Goal: Task Accomplishment & Management: Manage account settings

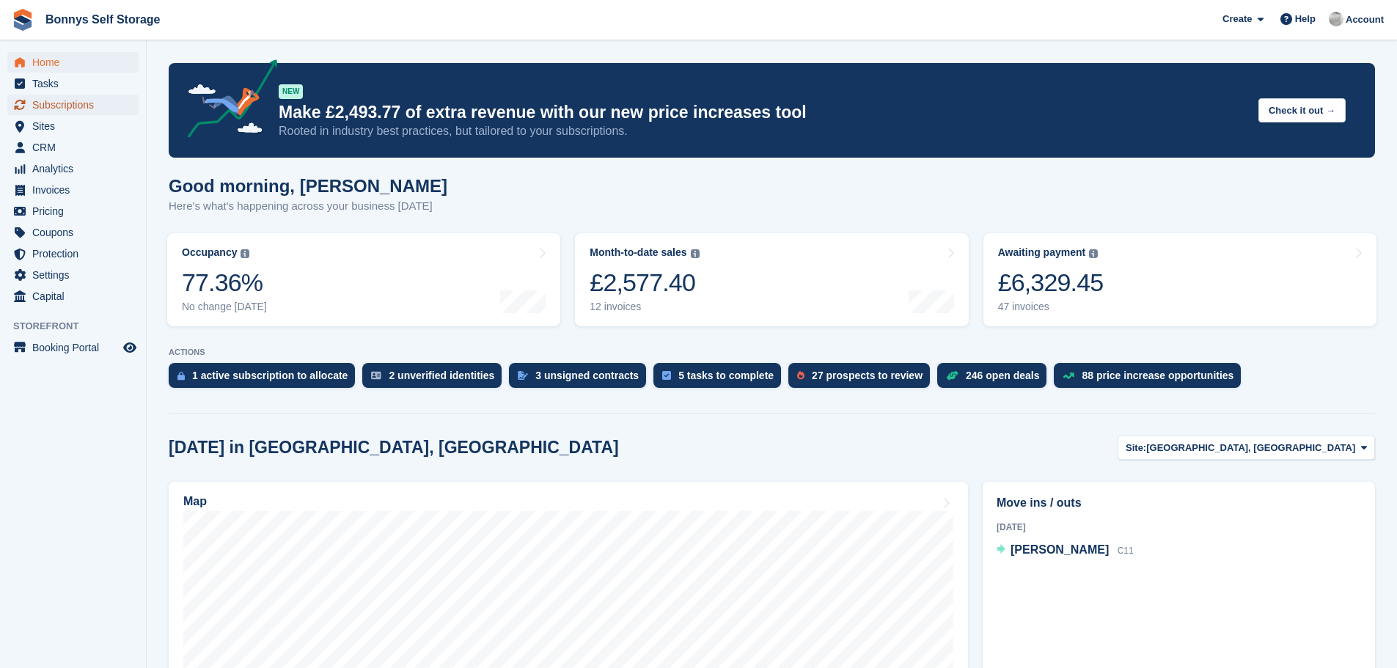
click at [59, 103] on span "Subscriptions" at bounding box center [76, 105] width 88 height 21
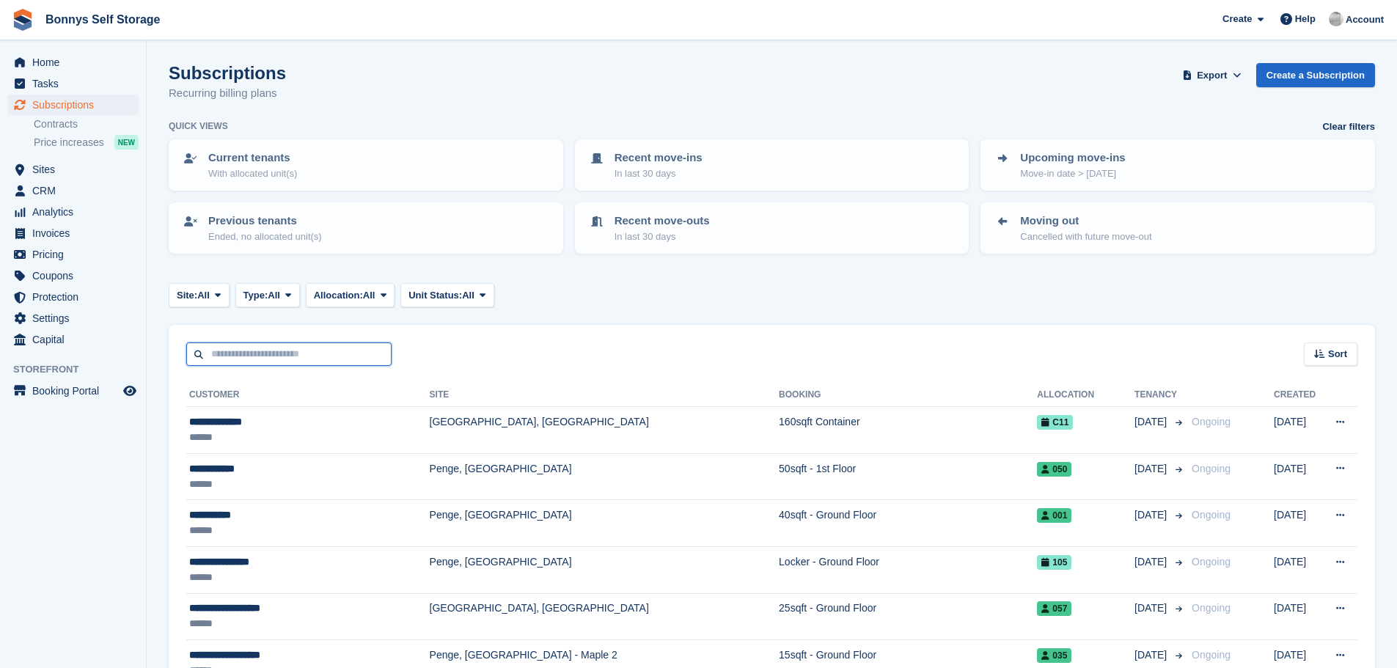
click at [224, 352] on input "text" at bounding box center [288, 355] width 205 height 24
type input "*****"
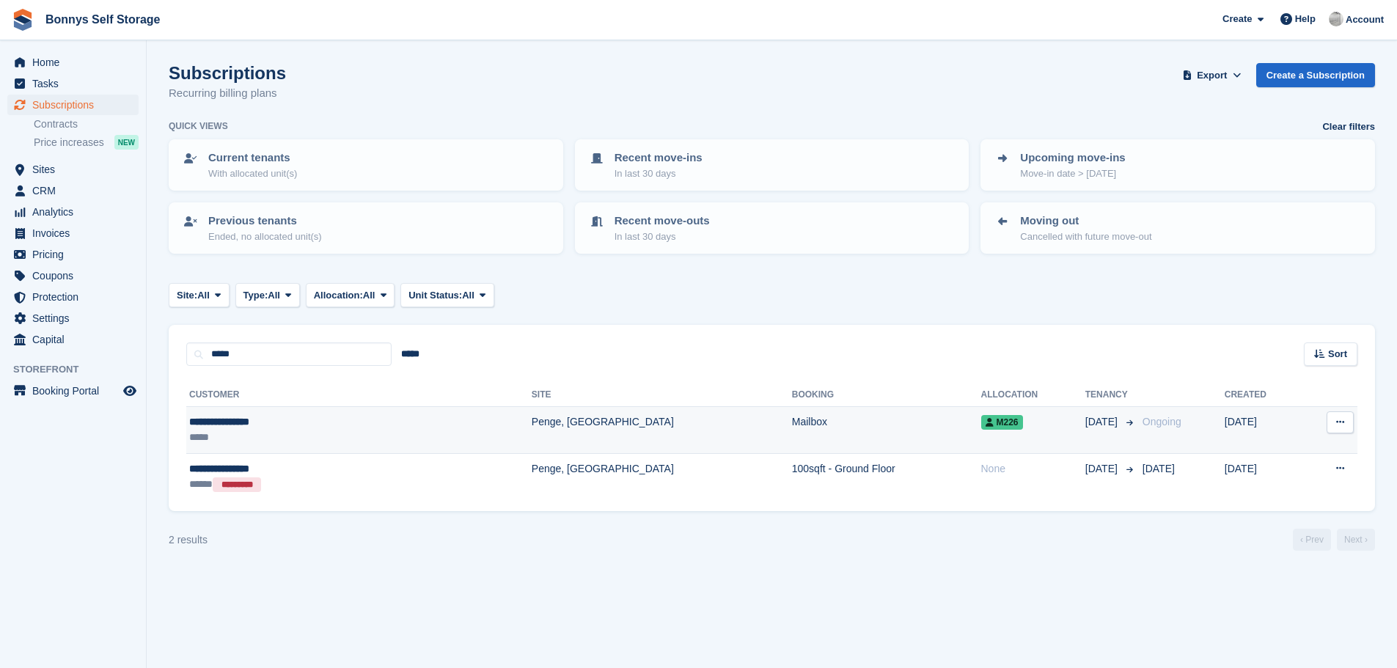
click at [230, 421] on div "**********" at bounding box center [282, 421] width 186 height 15
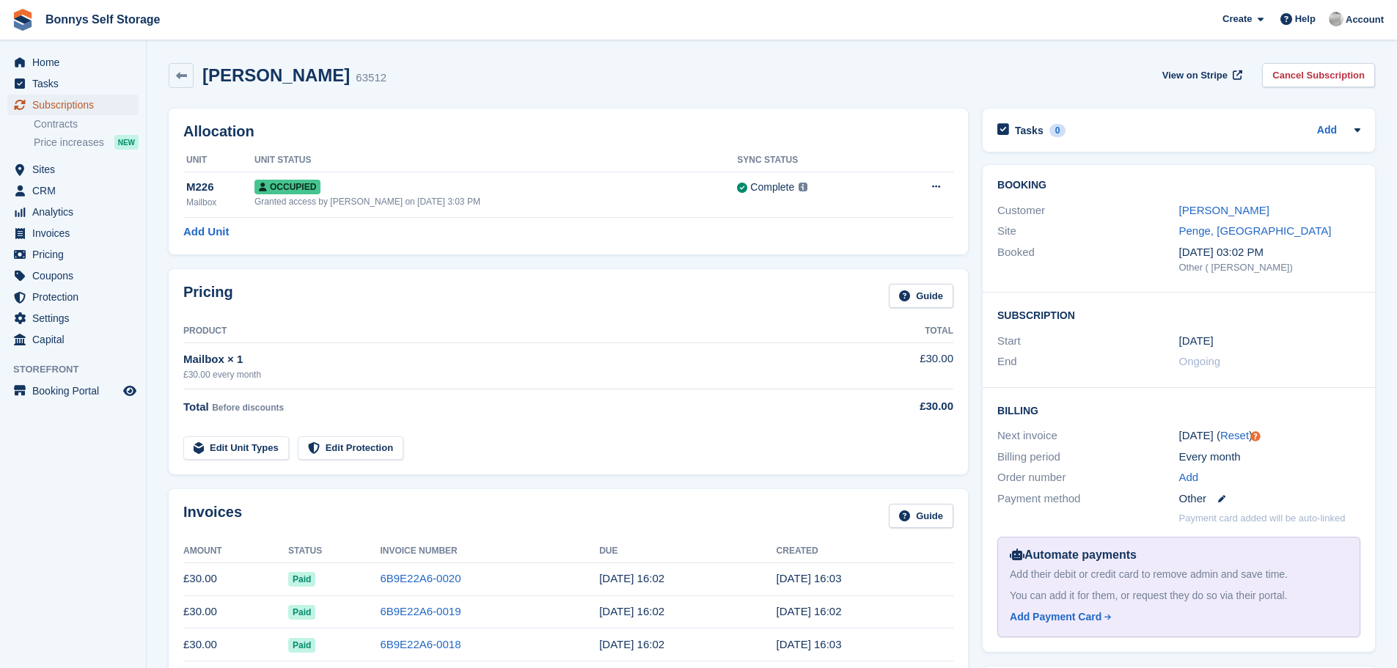
click at [61, 102] on span "Subscriptions" at bounding box center [76, 105] width 88 height 21
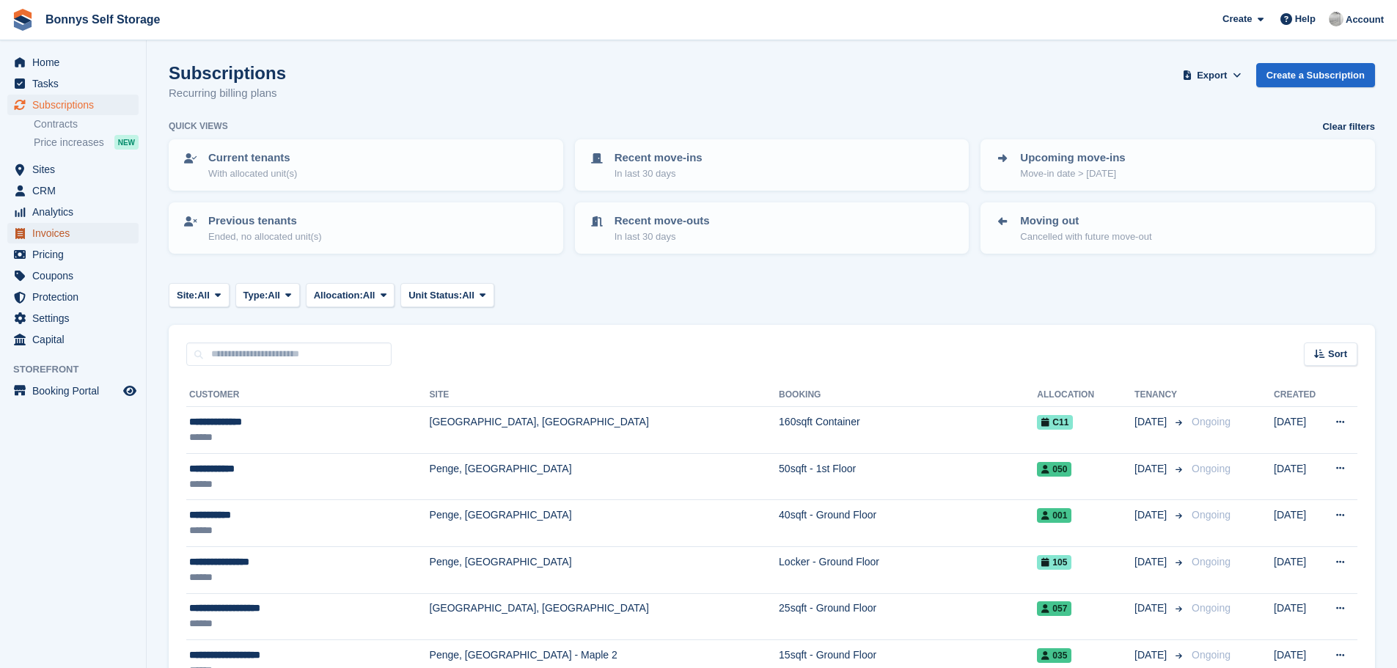
click at [64, 233] on span "Invoices" at bounding box center [76, 233] width 88 height 21
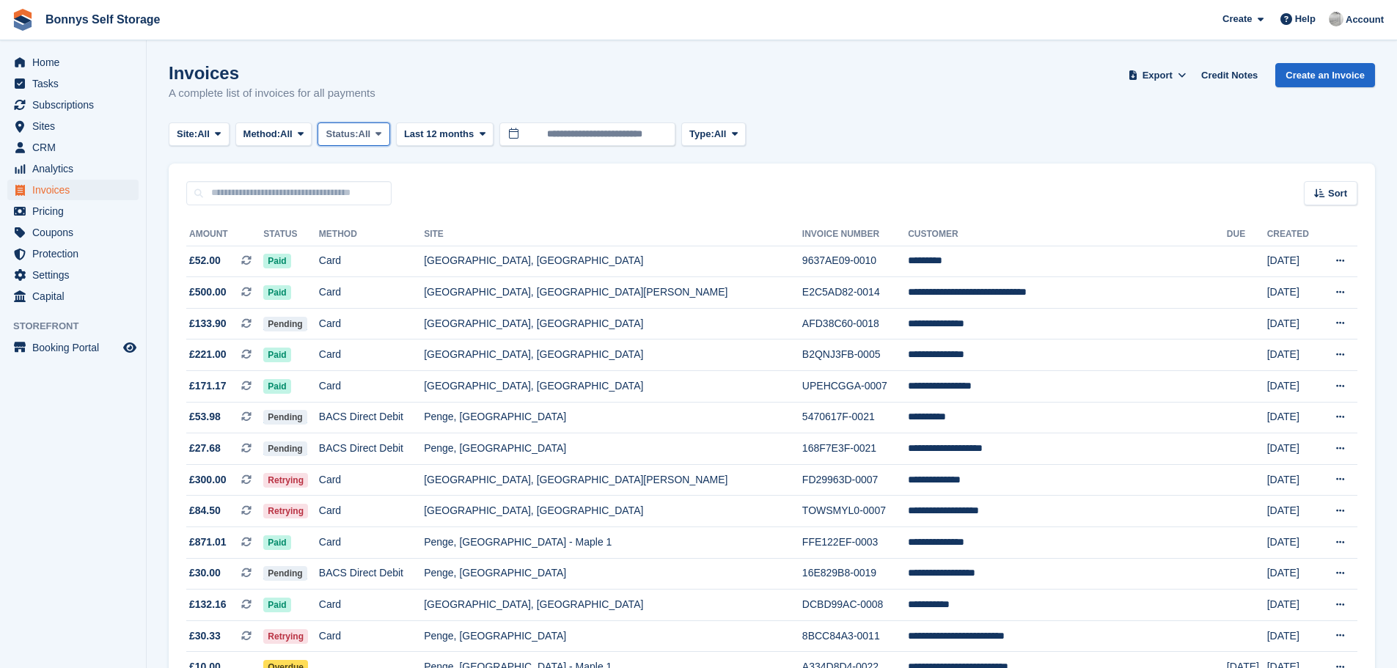
click at [381, 132] on icon at bounding box center [379, 134] width 6 height 10
click at [359, 249] on link "Open" at bounding box center [388, 248] width 128 height 26
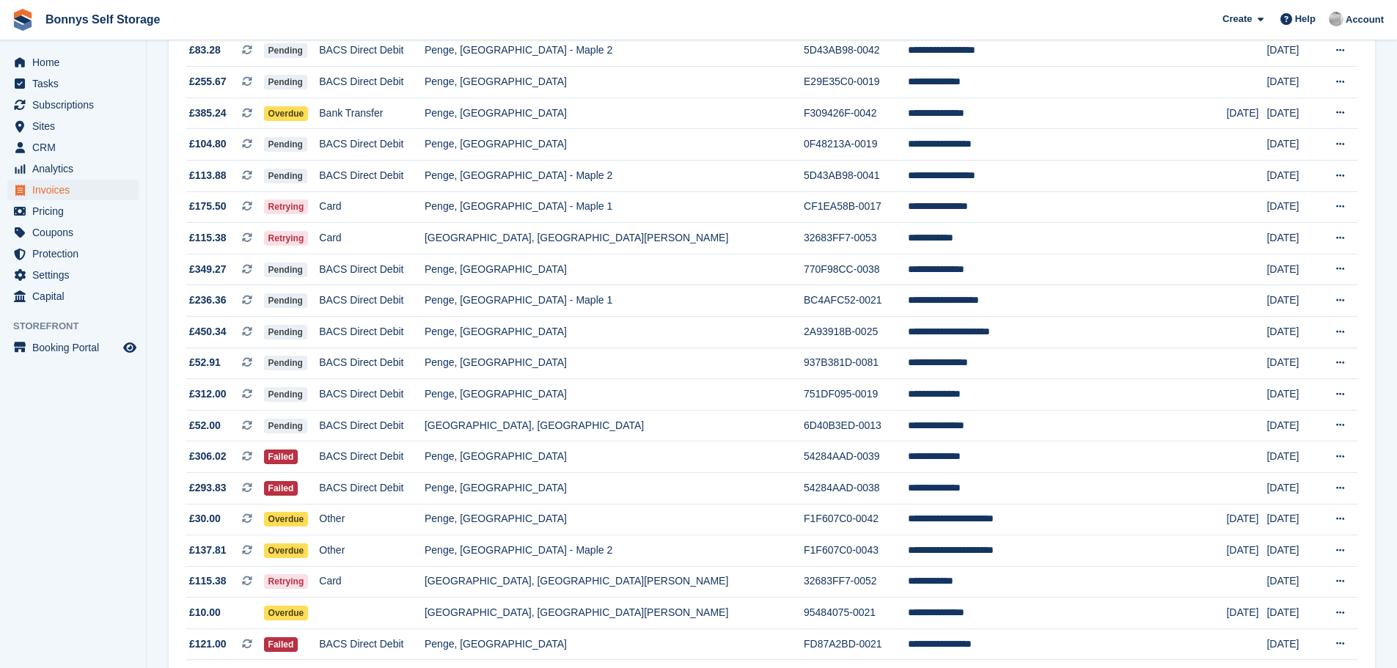
scroll to position [1119, 0]
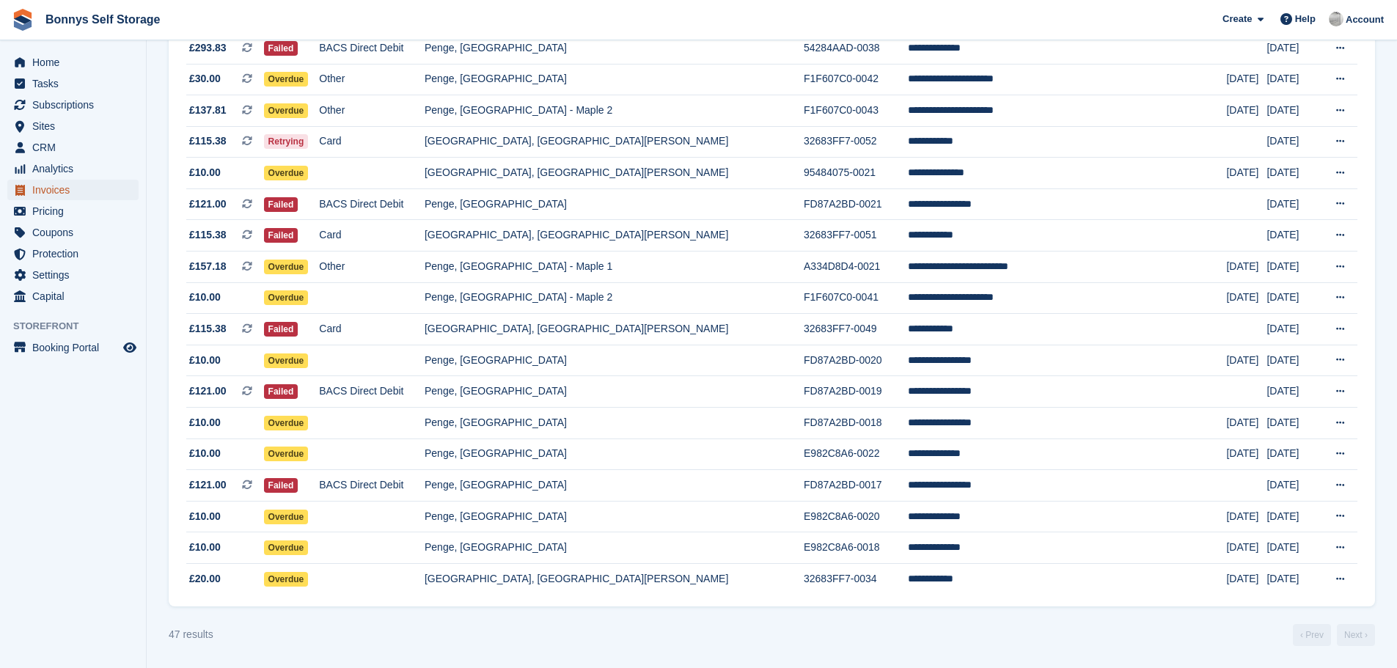
click at [40, 186] on span "Invoices" at bounding box center [76, 190] width 88 height 21
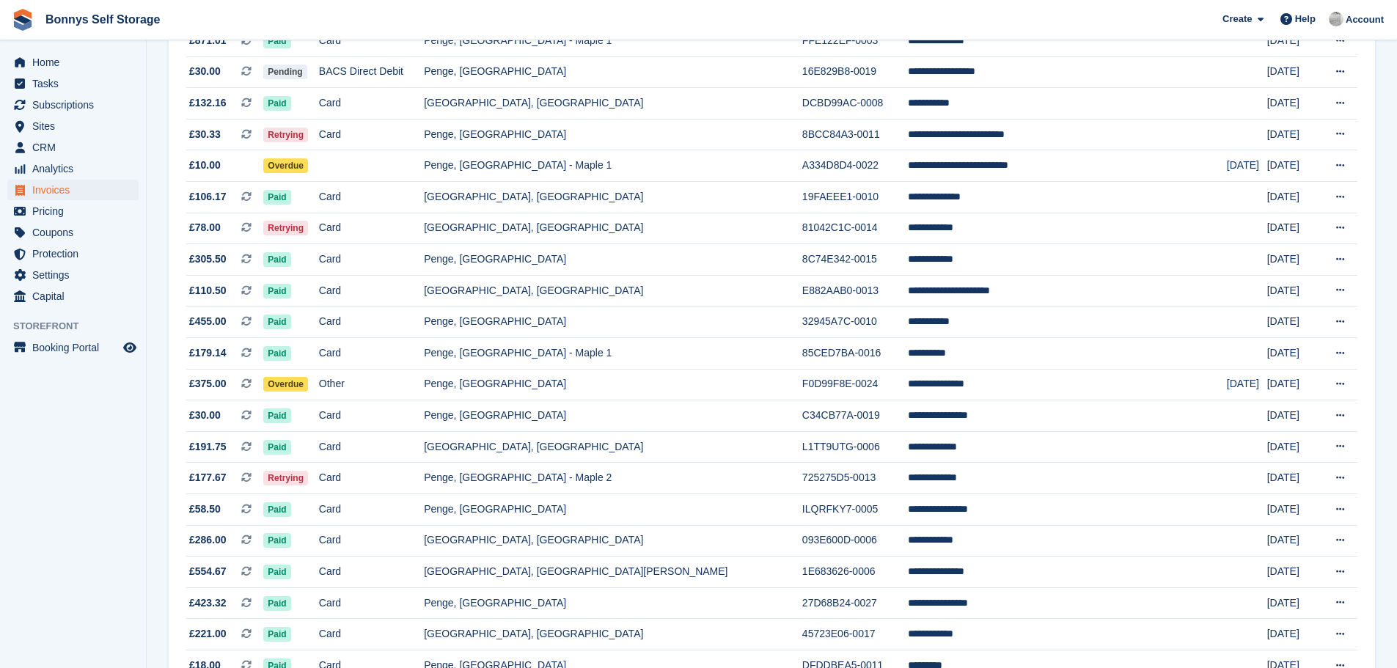
scroll to position [403, 0]
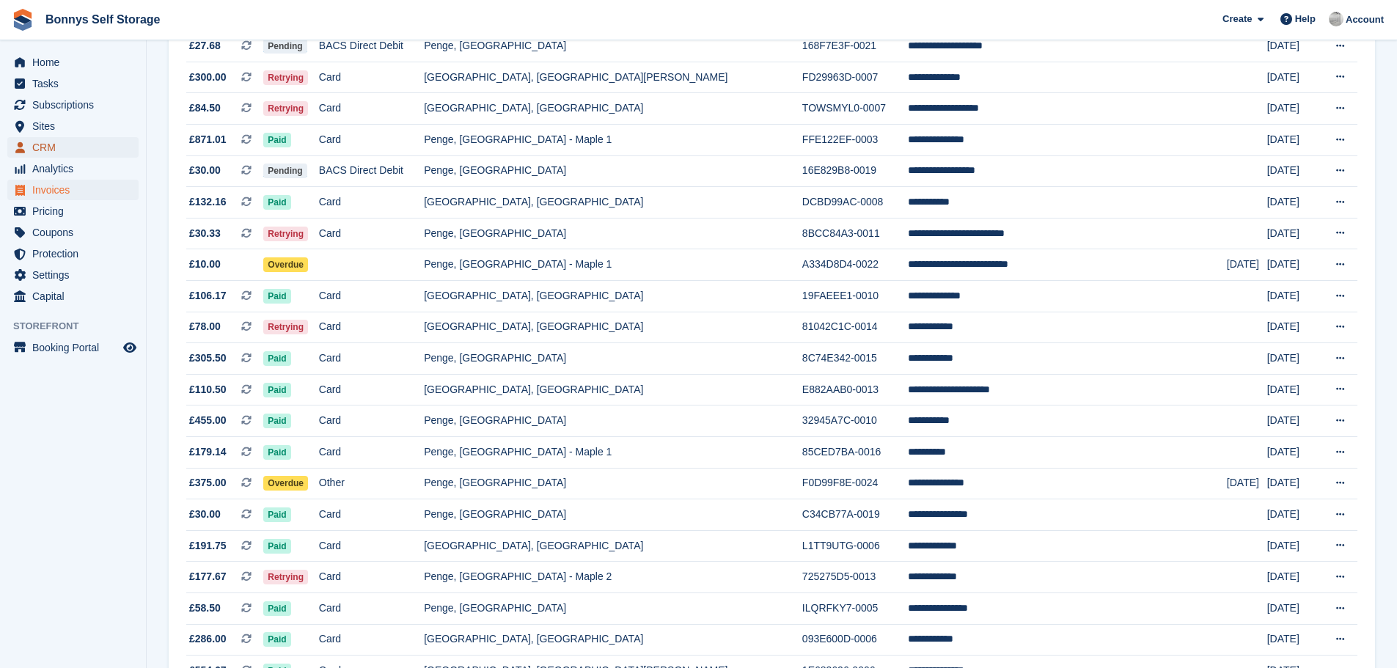
click at [42, 148] on span "CRM" at bounding box center [76, 147] width 88 height 21
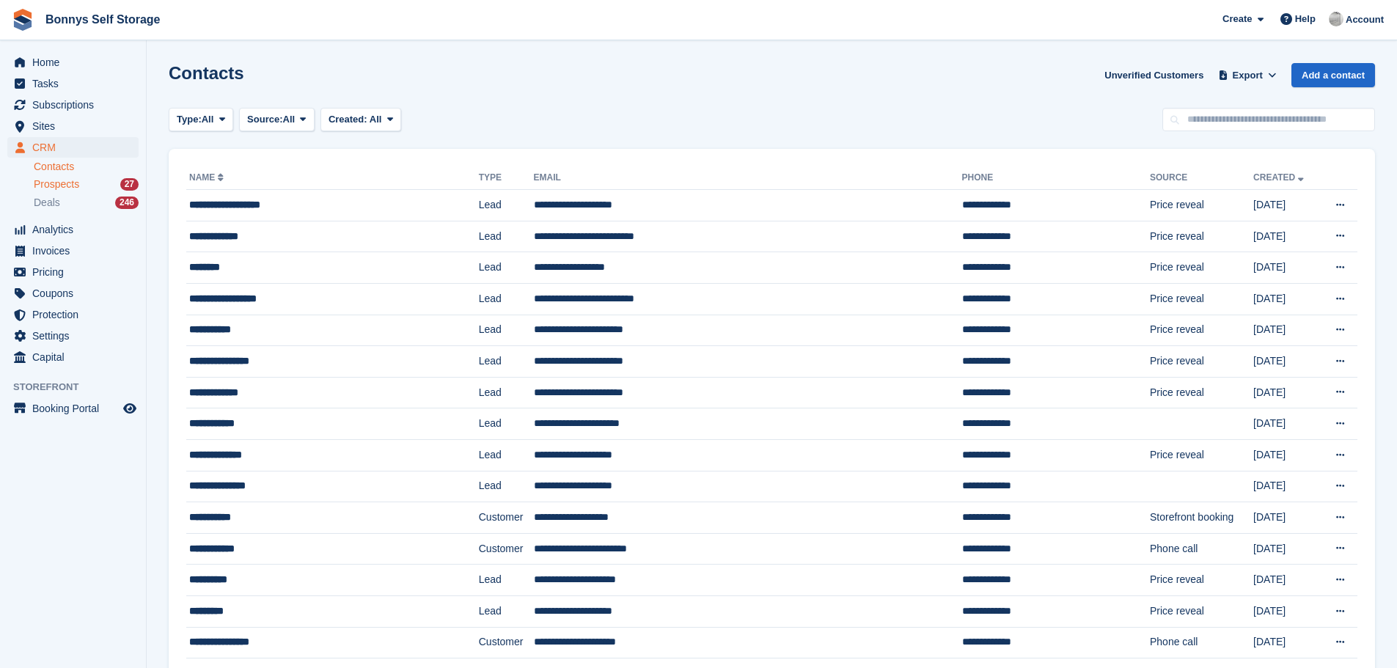
click at [66, 184] on span "Prospects" at bounding box center [56, 185] width 45 height 14
